Goal: Information Seeking & Learning: Learn about a topic

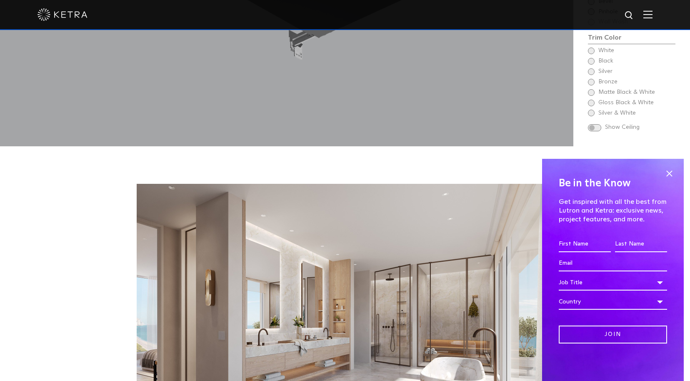
scroll to position [1083, 0]
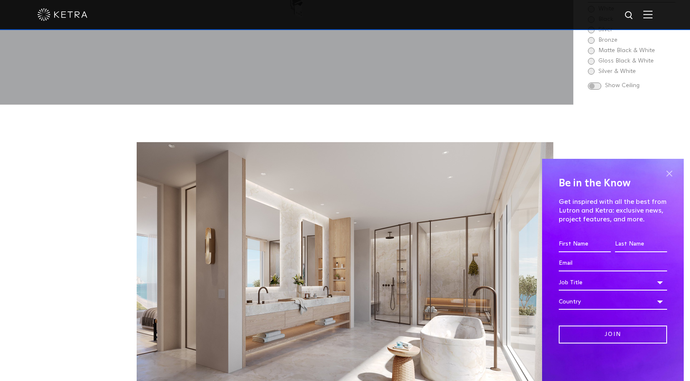
click at [672, 174] on span at bounding box center [669, 173] width 12 height 12
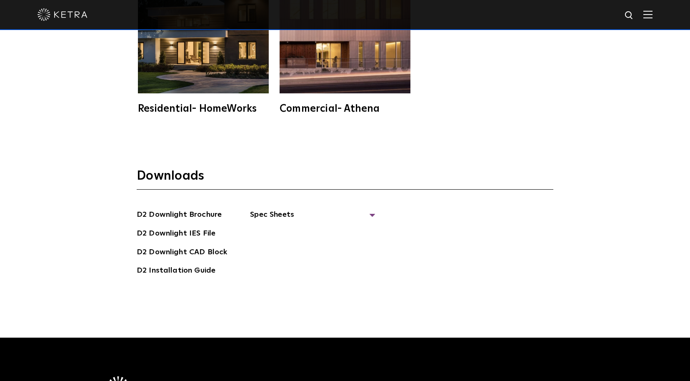
scroll to position [2083, 0]
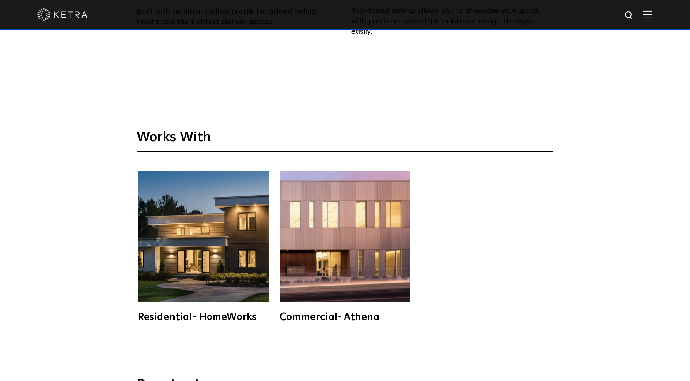
click at [225, 240] on img at bounding box center [203, 236] width 131 height 131
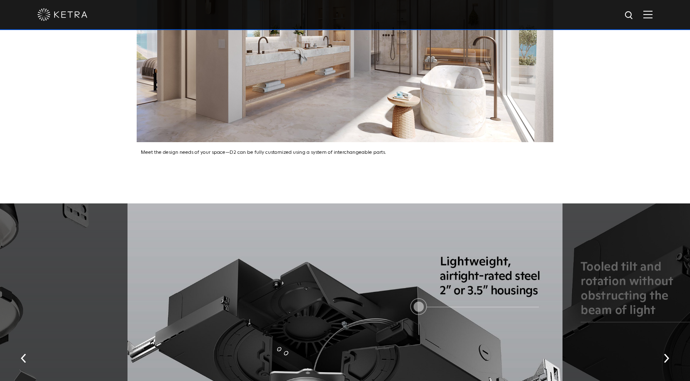
scroll to position [1458, 0]
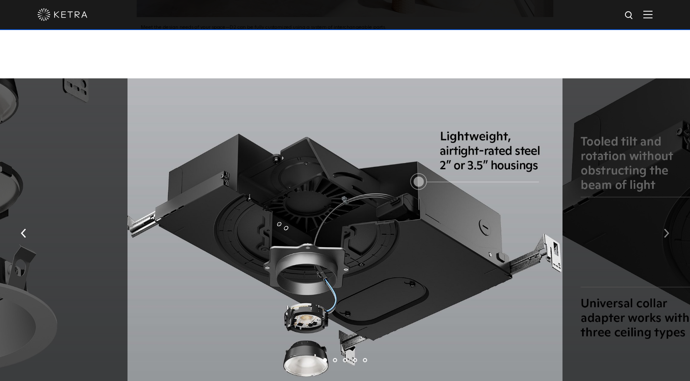
click at [664, 229] on img "button" at bounding box center [666, 233] width 5 height 9
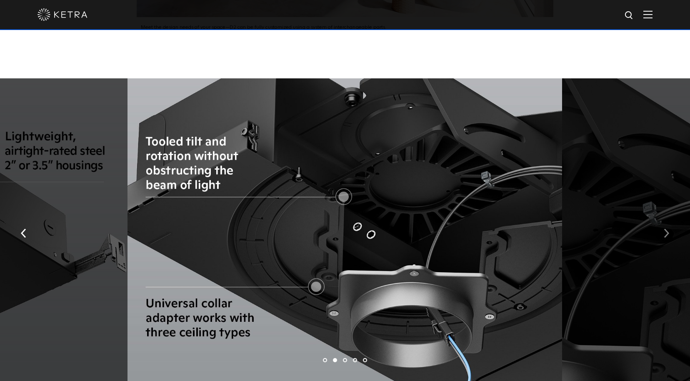
click at [664, 229] on img "button" at bounding box center [666, 233] width 5 height 9
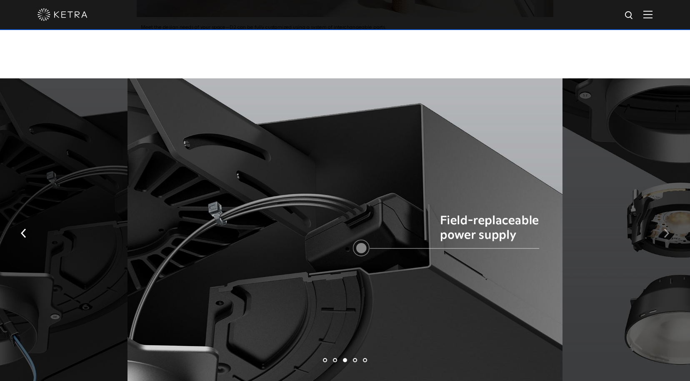
click at [664, 229] on img "button" at bounding box center [666, 233] width 5 height 9
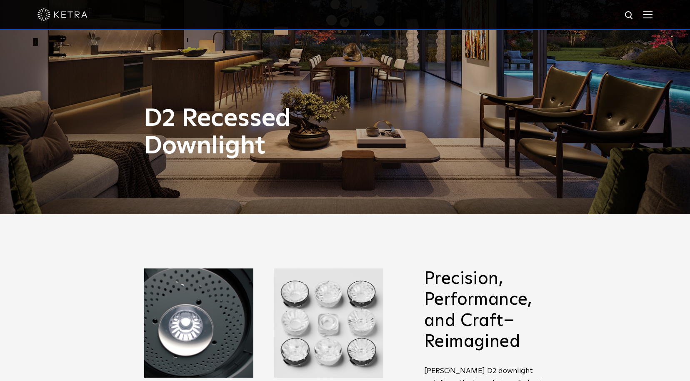
scroll to position [208, 0]
